Goal: Task Accomplishment & Management: Manage account settings

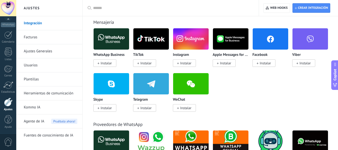
scroll to position [58, 0]
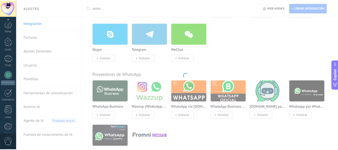
scroll to position [58, 0]
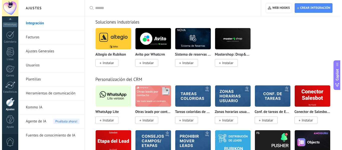
scroll to position [1152, 0]
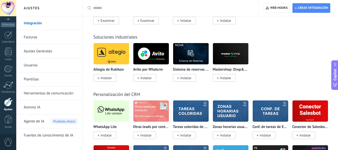
click at [112, 112] on img at bounding box center [112, 111] width 36 height 24
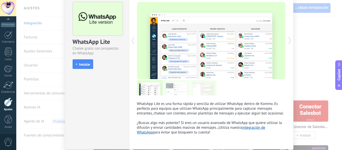
scroll to position [0, 0]
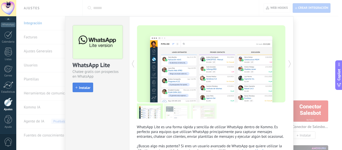
click at [81, 84] on button "Instalar" at bounding box center [83, 88] width 21 height 10
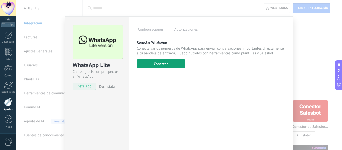
click at [164, 66] on button "Conectar" at bounding box center [161, 63] width 48 height 9
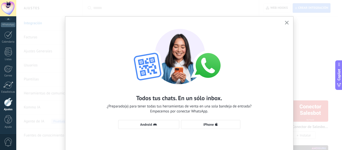
scroll to position [23, 0]
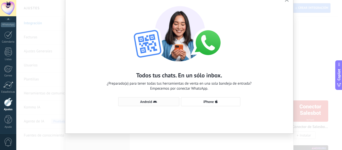
click at [159, 102] on span "Android" at bounding box center [149, 102] width 56 height 4
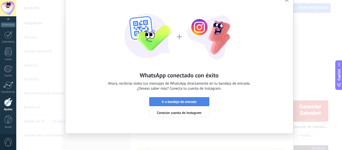
click at [183, 101] on span "Ir a bandeja de entrada" at bounding box center [179, 102] width 35 height 4
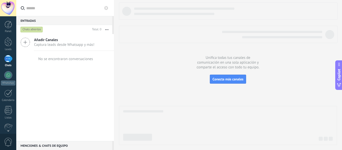
drag, startPoint x: 34, startPoint y: 70, endPoint x: 24, endPoint y: 66, distance: 10.3
click at [30, 69] on div "Añadir Canales Captura leads desde Whatsapp y más! No se encontraron conversaci…" at bounding box center [65, 87] width 98 height 107
click at [10, 60] on div at bounding box center [8, 58] width 8 height 7
click at [10, 78] on div at bounding box center [8, 75] width 8 height 8
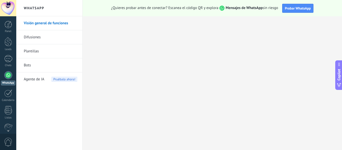
click at [33, 38] on link "Difusiones" at bounding box center [51, 37] width 54 height 14
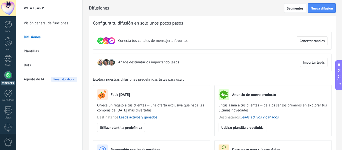
click at [33, 24] on link "Visión general de funciones" at bounding box center [51, 23] width 54 height 14
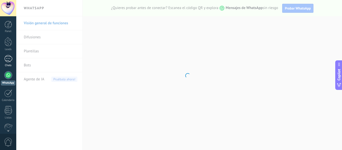
click at [10, 58] on div at bounding box center [8, 58] width 8 height 7
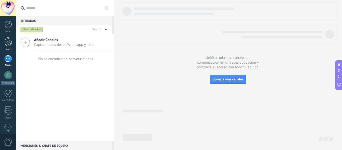
click at [6, 40] on div at bounding box center [9, 41] width 8 height 9
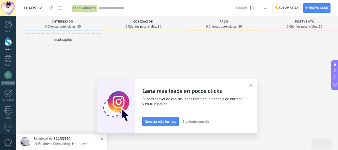
click at [52, 117] on div "Lead rápido" at bounding box center [63, 75] width 78 height 85
click at [47, 135] on div "Solicitud de 5213333070055 Hoy 15:55 IN Business Consulting: Hello test" at bounding box center [71, 142] width 74 height 16
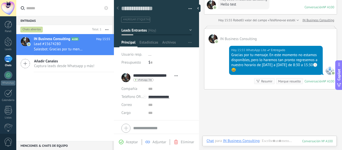
scroll to position [50, 0]
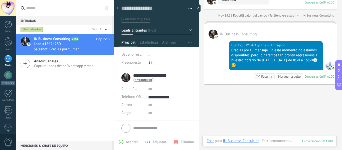
drag, startPoint x: 134, startPoint y: 75, endPoint x: 172, endPoint y: 77, distance: 38.1
click at [172, 77] on input "**********" at bounding box center [152, 75] width 39 height 5
click at [149, 63] on div "$ 0" at bounding box center [170, 63] width 43 height 8
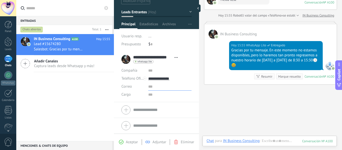
click at [148, 88] on input "text" at bounding box center [169, 87] width 43 height 8
click at [152, 71] on input "text" at bounding box center [169, 71] width 43 height 8
click at [150, 94] on input "text" at bounding box center [169, 95] width 43 height 8
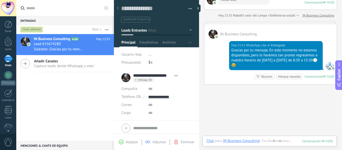
click at [152, 64] on div "$ 0" at bounding box center [170, 63] width 43 height 8
drag, startPoint x: 11, startPoint y: 41, endPoint x: 14, endPoint y: 68, distance: 26.4
click at [11, 41] on div at bounding box center [9, 41] width 8 height 9
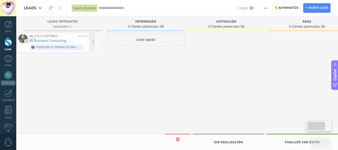
drag, startPoint x: 67, startPoint y: 35, endPoint x: 48, endPoint y: 34, distance: 19.1
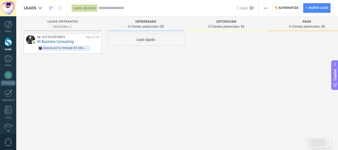
click at [62, 76] on div "de: 5213333070055 Hoy 15:55 IN Business Consulting Gracias por tu mensaje. En e…" at bounding box center [63, 75] width 78 height 85
